Goal: Transaction & Acquisition: Obtain resource

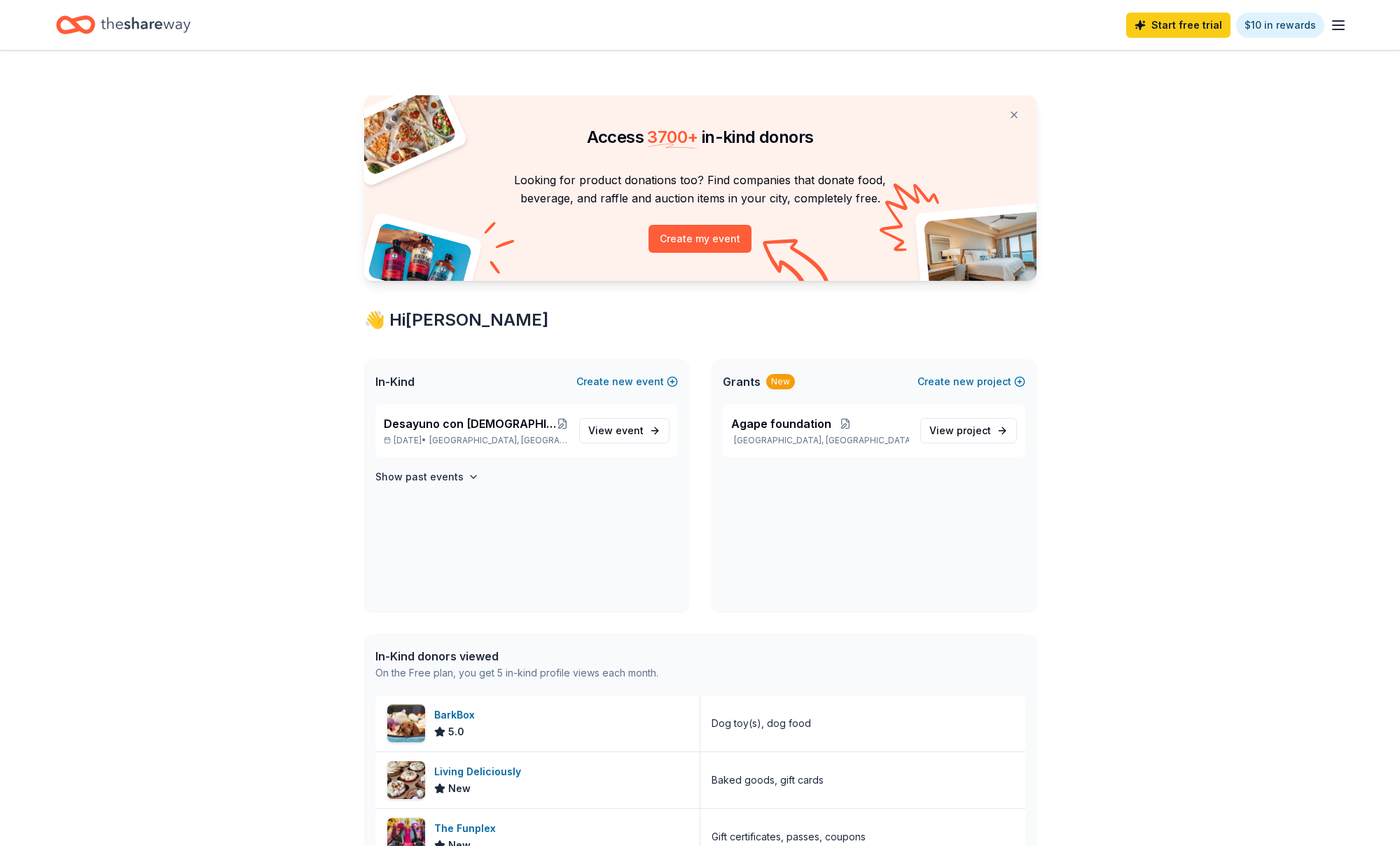
click at [1341, 22] on icon "button" at bounding box center [1338, 25] width 17 height 17
click at [1162, 237] on button "Logout" at bounding box center [1167, 233] width 37 height 17
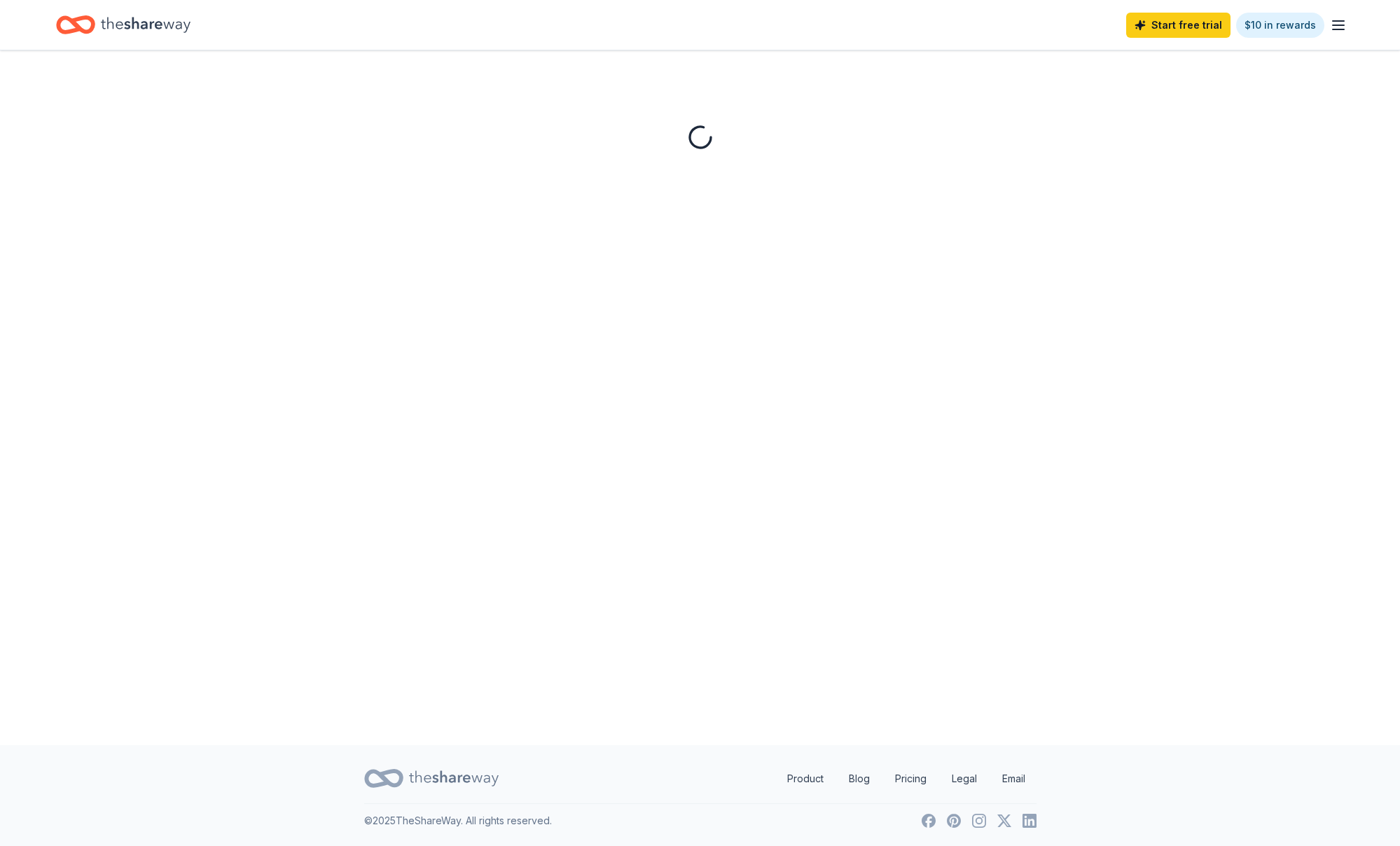
click at [1334, 26] on line "button" at bounding box center [1338, 26] width 11 height 0
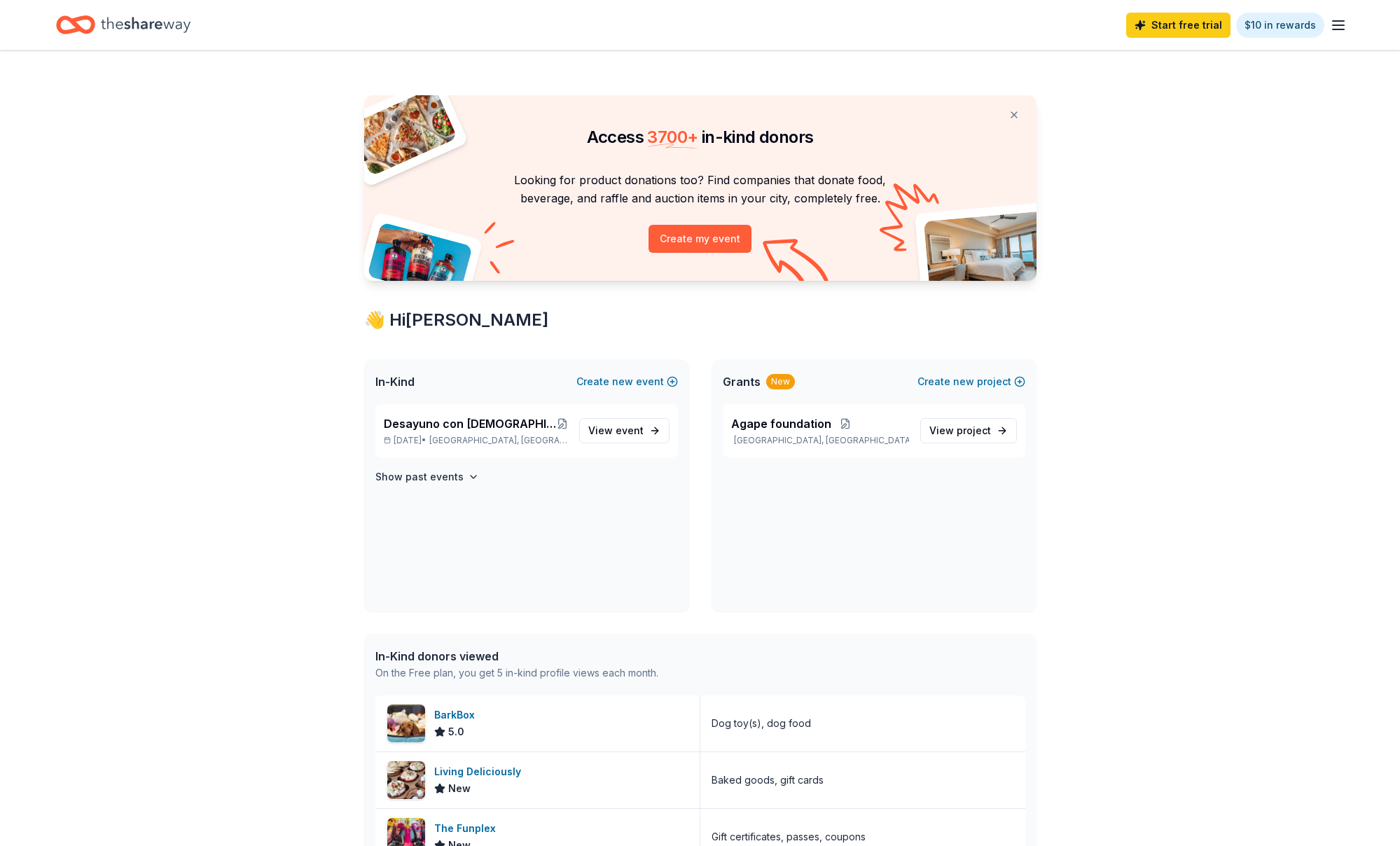
click at [1335, 22] on icon "button" at bounding box center [1338, 25] width 17 height 17
click at [1162, 233] on button "Logout" at bounding box center [1167, 233] width 37 height 17
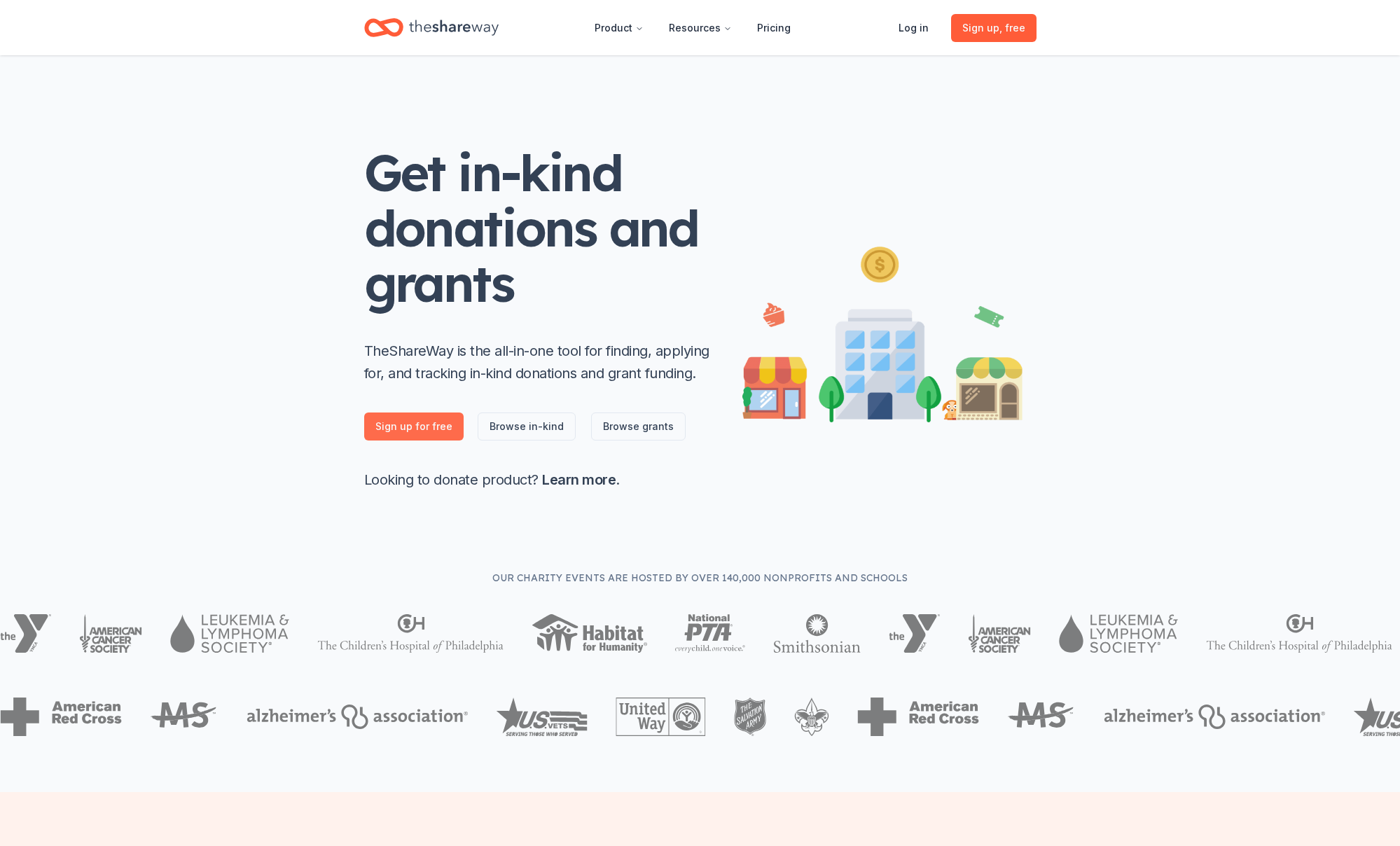
click at [409, 427] on link "Sign up for free" at bounding box center [413, 426] width 99 height 28
click at [629, 430] on link "Browse grants" at bounding box center [638, 426] width 94 height 28
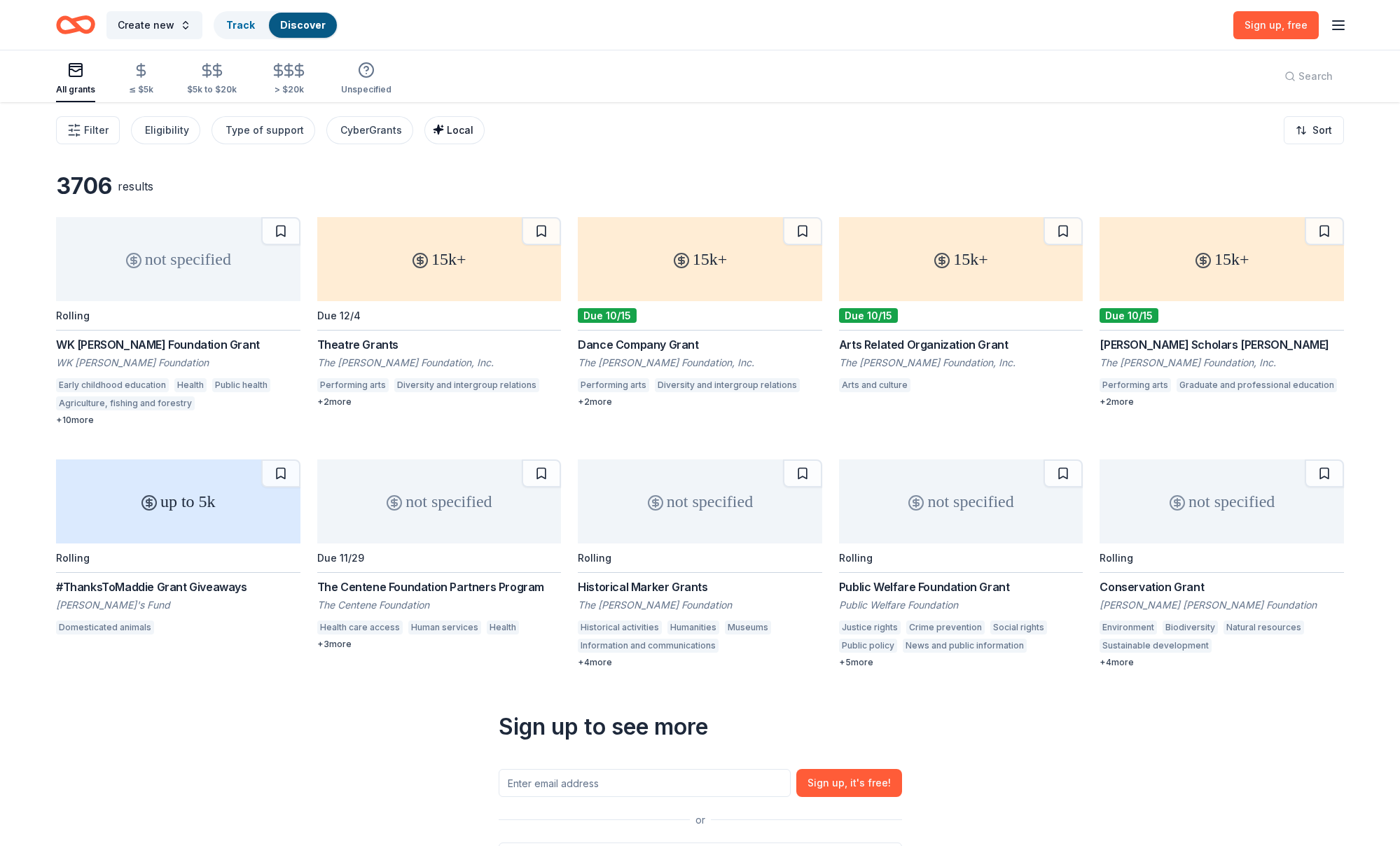
click at [447, 131] on span "Local" at bounding box center [459, 130] width 27 height 12
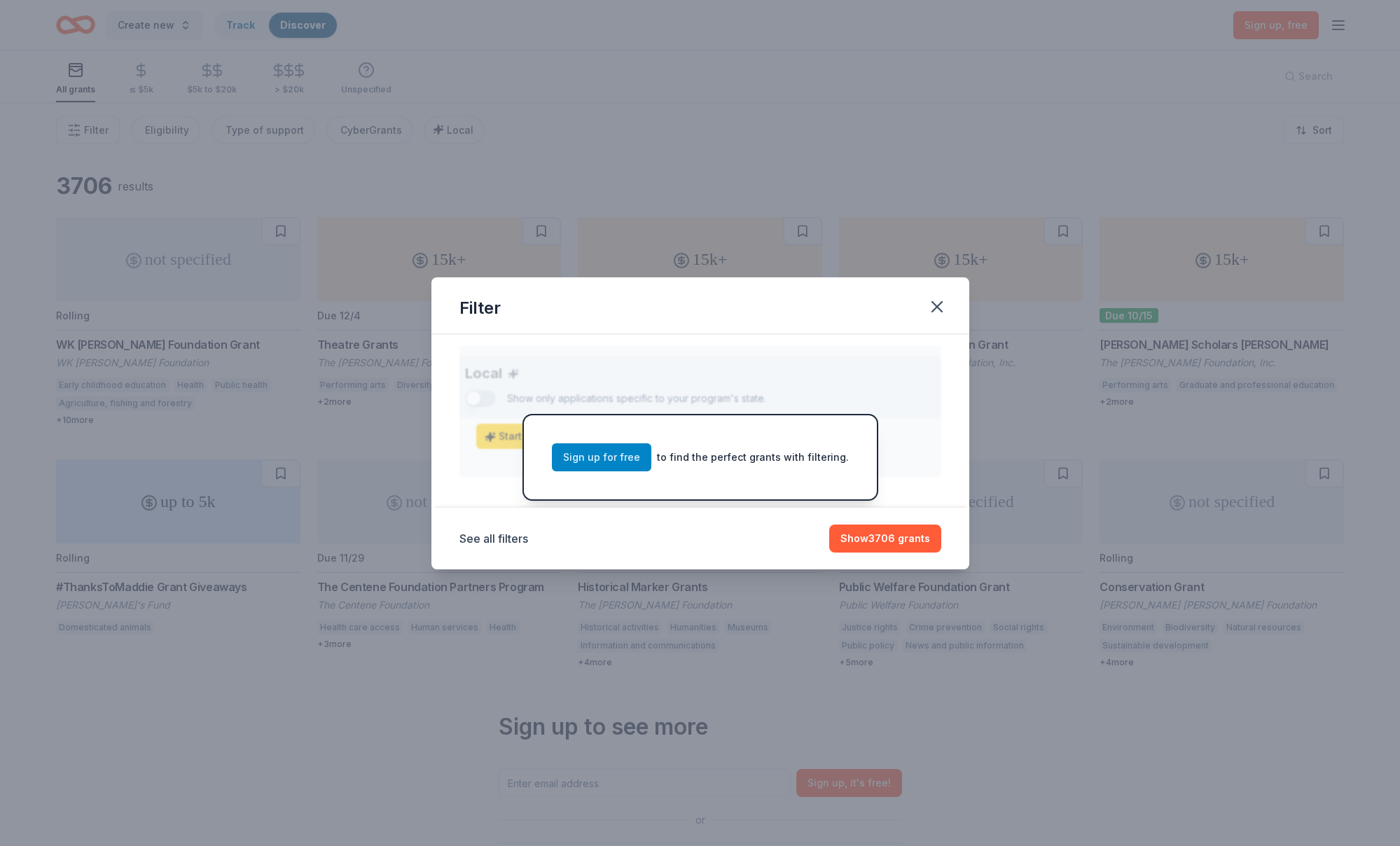
click at [590, 454] on link "Sign up for free" at bounding box center [601, 457] width 99 height 28
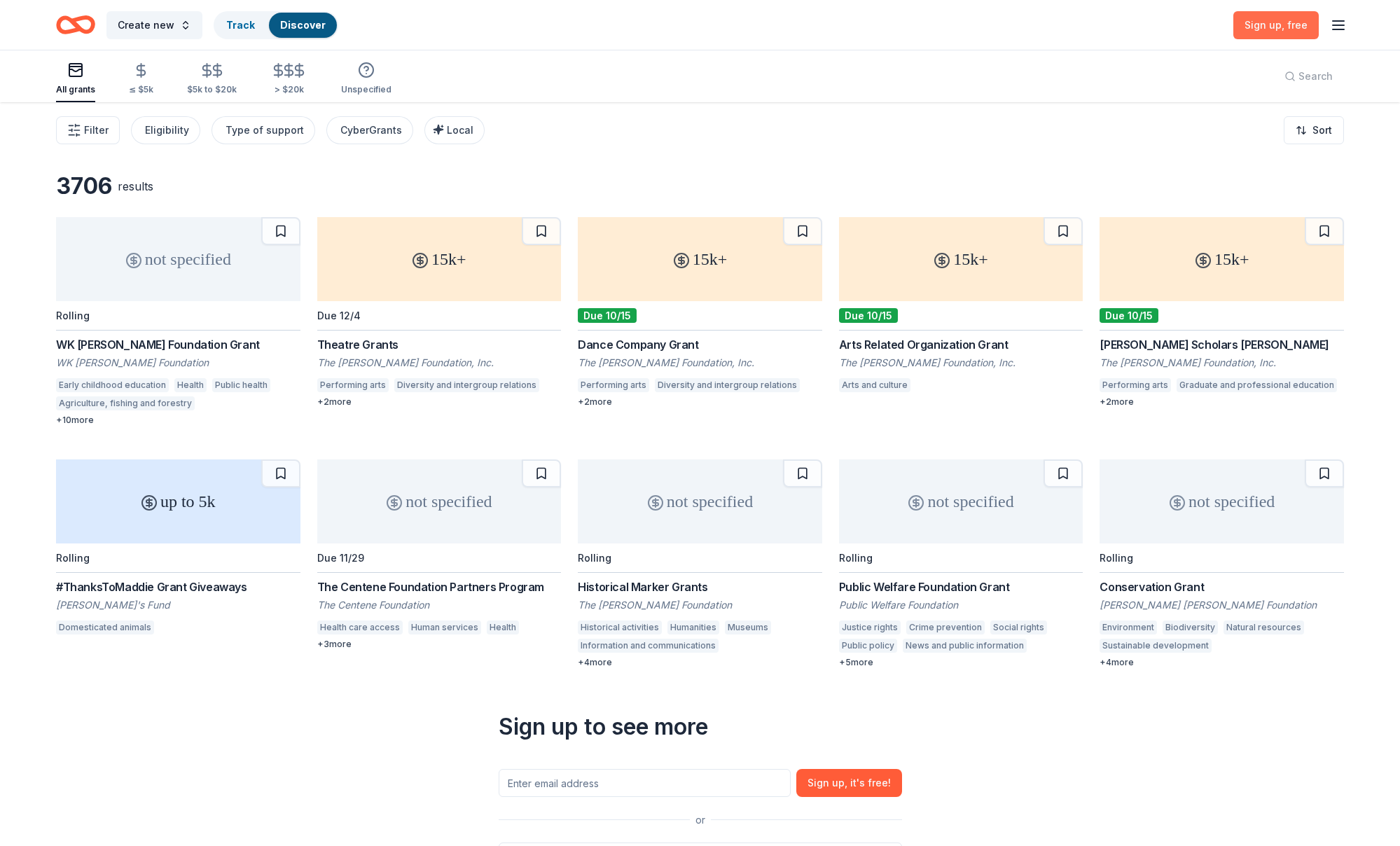
click at [1253, 23] on span "Sign up , free" at bounding box center [1276, 25] width 63 height 12
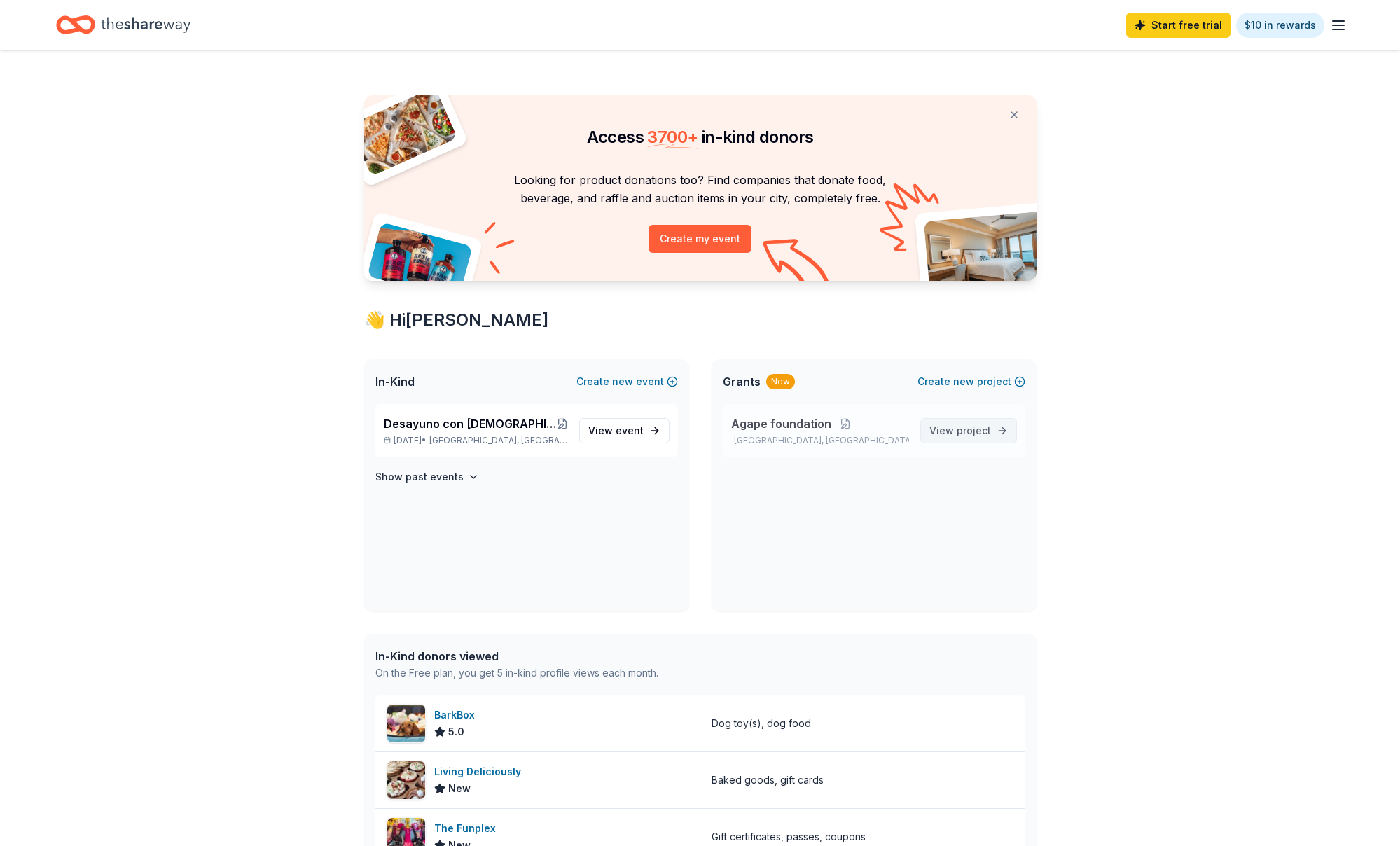
click at [758, 428] on span "View project" at bounding box center [960, 430] width 62 height 17
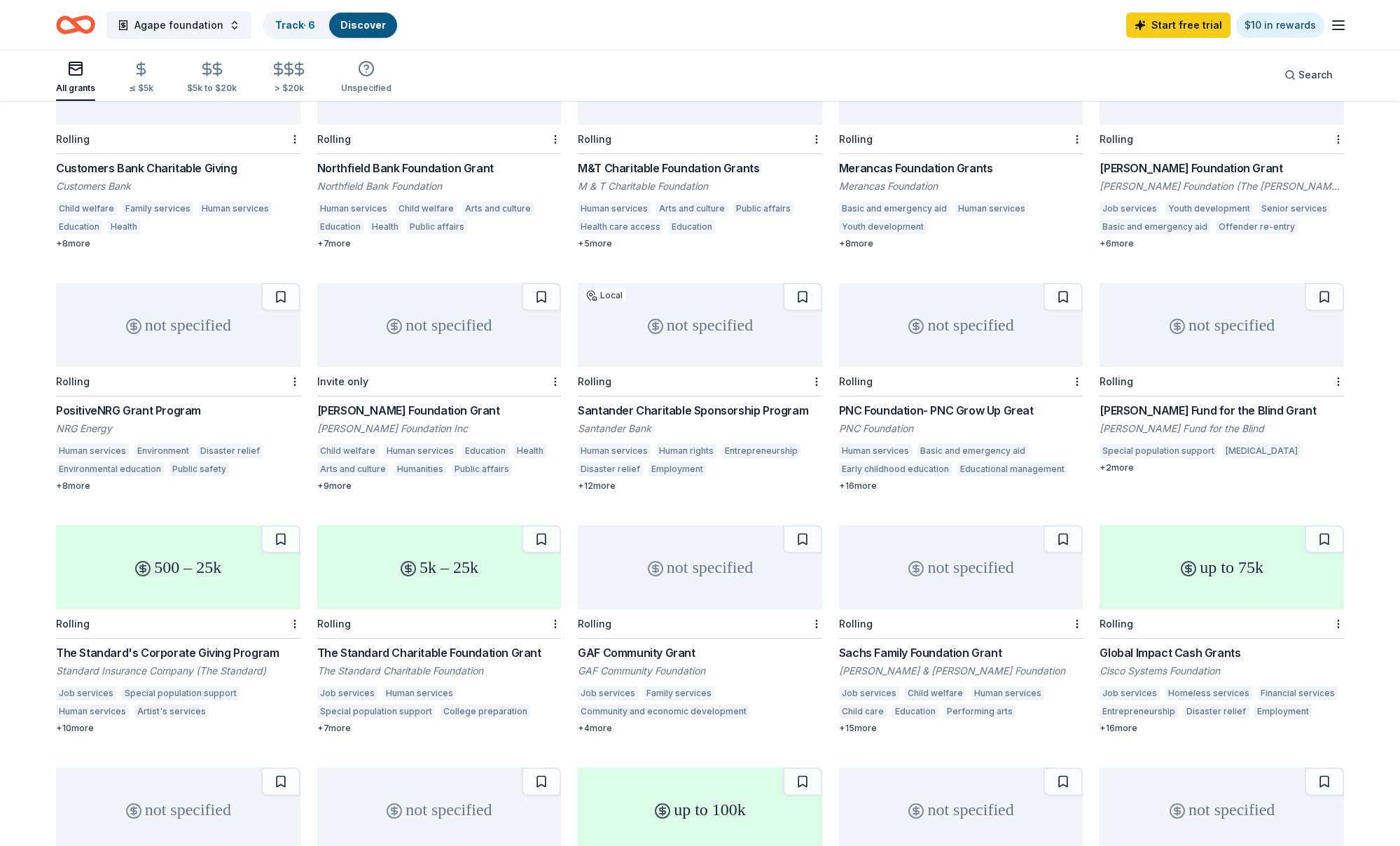
scroll to position [211, 0]
